Goal: Task Accomplishment & Management: Use online tool/utility

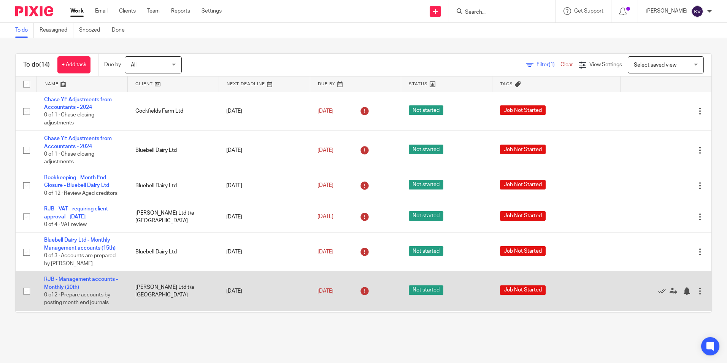
scroll to position [152, 0]
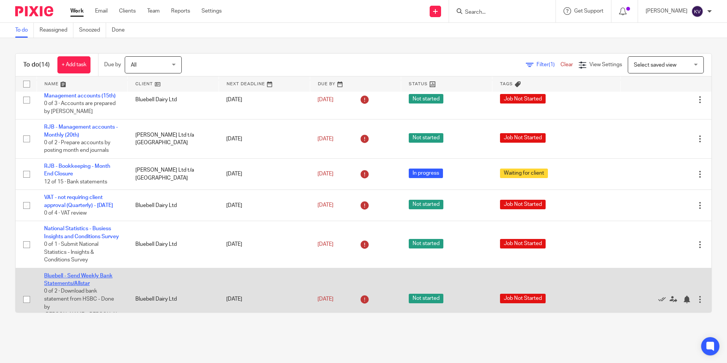
click at [53, 286] on link "Bluebell - Send Weekly Bank Statements/Allstar" at bounding box center [78, 279] width 68 height 13
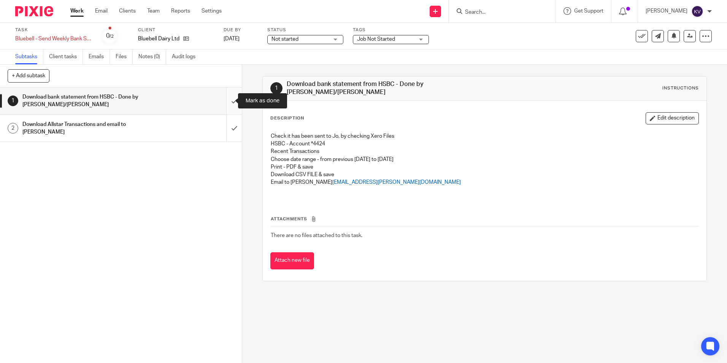
click at [230, 99] on input "submit" at bounding box center [121, 100] width 242 height 27
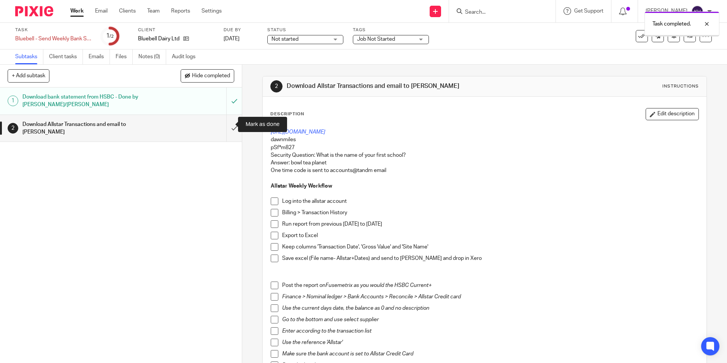
click at [227, 124] on input "submit" at bounding box center [121, 128] width 242 height 27
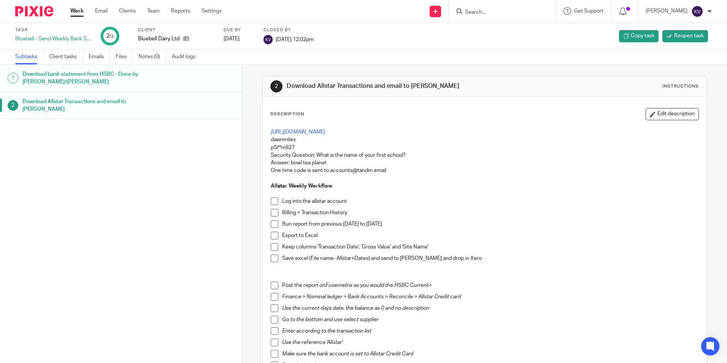
click at [77, 8] on link "Work" at bounding box center [76, 11] width 13 height 8
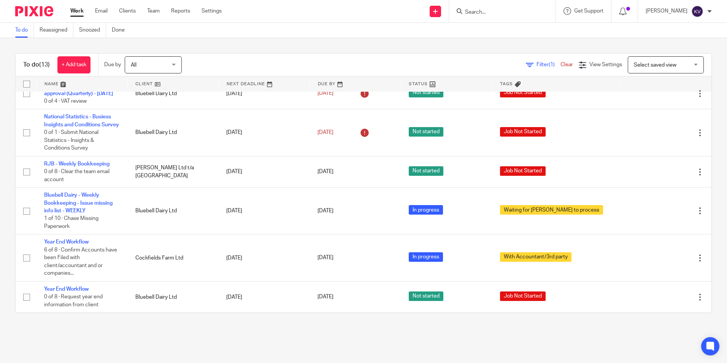
scroll to position [120, 0]
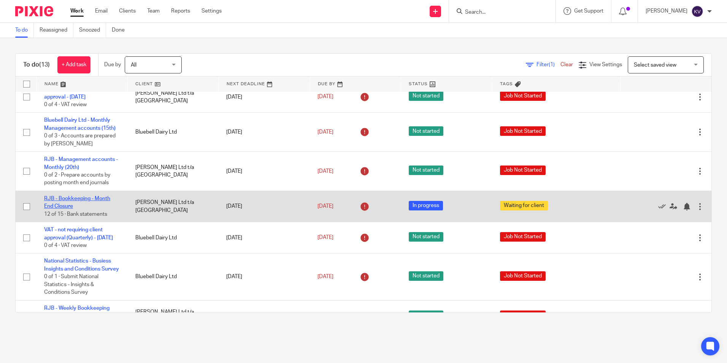
click at [63, 198] on link "RJB - Bookkeeping - Month End Closure" at bounding box center [77, 202] width 66 height 13
